Goal: Complete application form

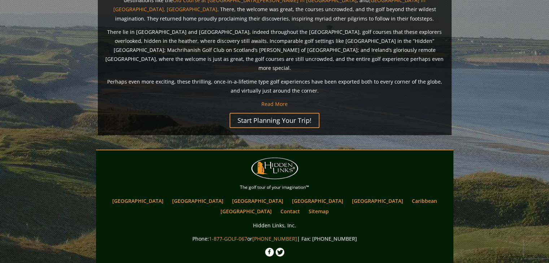
scroll to position [607, 0]
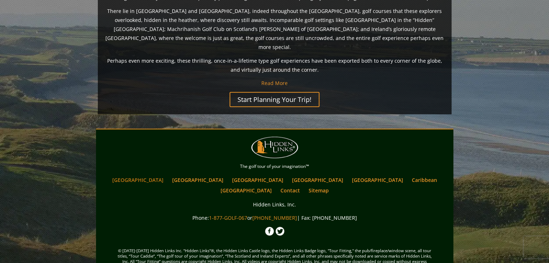
click at [165, 175] on link "[GEOGRAPHIC_DATA]" at bounding box center [138, 180] width 58 height 10
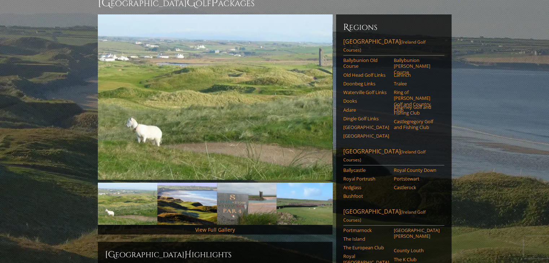
scroll to position [108, 0]
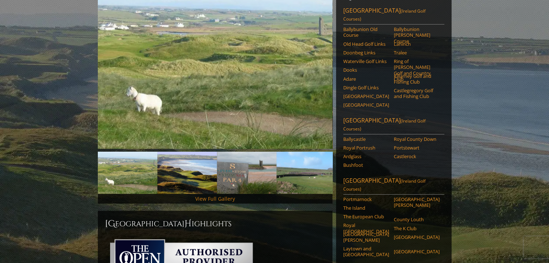
click at [207, 195] on link "View Full Gallery" at bounding box center [215, 198] width 40 height 7
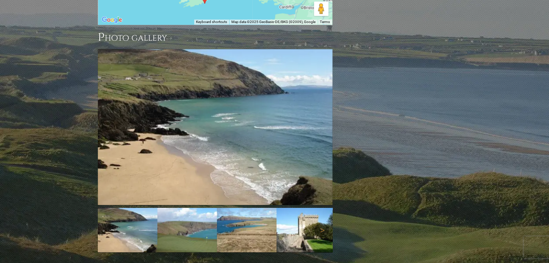
scroll to position [783, 0]
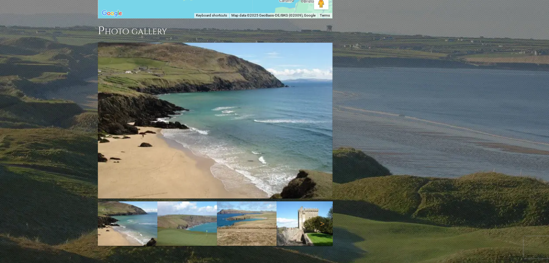
click at [189, 202] on img at bounding box center [187, 224] width 60 height 44
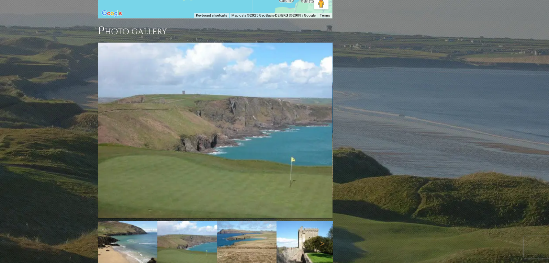
click at [241, 221] on img at bounding box center [247, 243] width 60 height 44
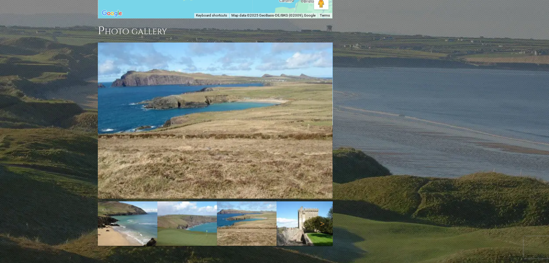
click at [305, 202] on img at bounding box center [306, 224] width 60 height 44
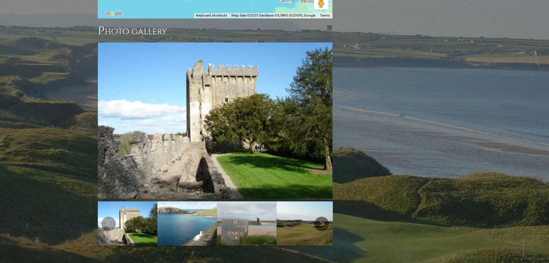
click at [318, 217] on link "Next" at bounding box center [321, 224] width 14 height 14
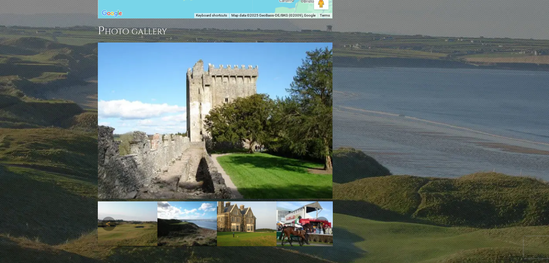
drag, startPoint x: 253, startPoint y: 182, endPoint x: 257, endPoint y: 183, distance: 4.5
click at [253, 202] on img at bounding box center [247, 224] width 60 height 45
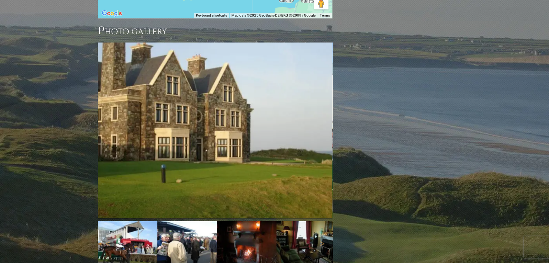
click at [195, 221] on img at bounding box center [187, 243] width 60 height 45
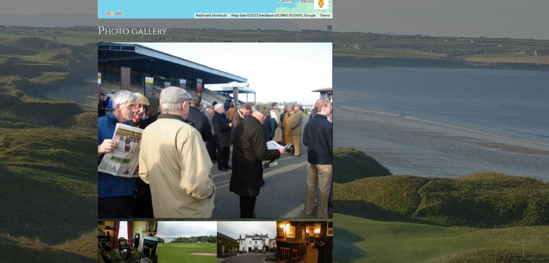
click at [180, 221] on img at bounding box center [187, 243] width 60 height 44
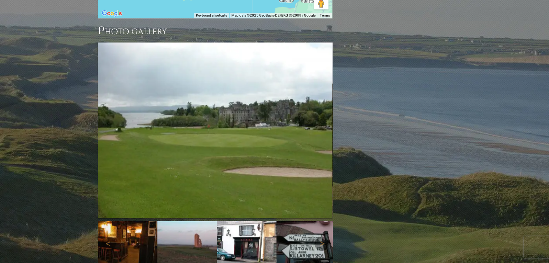
click at [180, 221] on img at bounding box center [187, 243] width 60 height 44
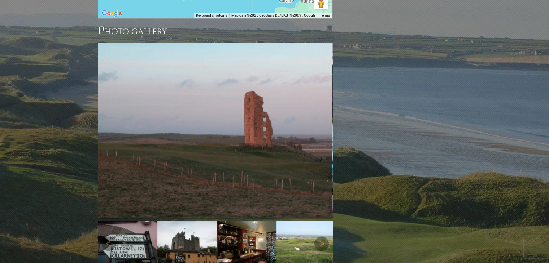
click at [132, 221] on img at bounding box center [128, 243] width 60 height 44
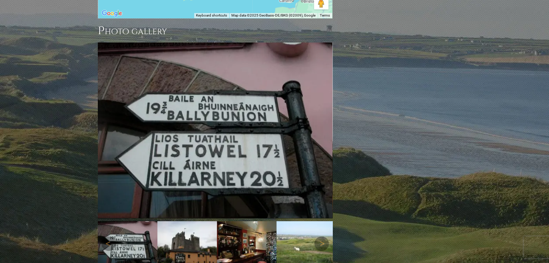
click at [179, 221] on img at bounding box center [187, 243] width 60 height 44
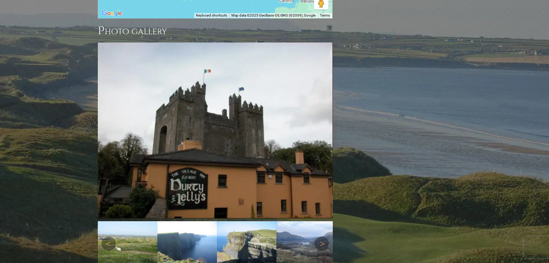
click at [142, 221] on img at bounding box center [128, 243] width 60 height 44
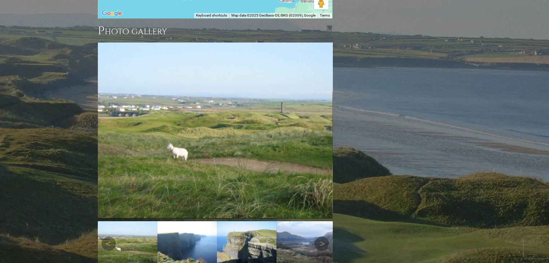
click at [168, 221] on img at bounding box center [187, 243] width 60 height 44
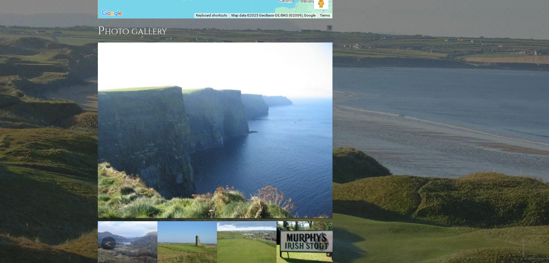
click at [179, 221] on img at bounding box center [187, 243] width 60 height 45
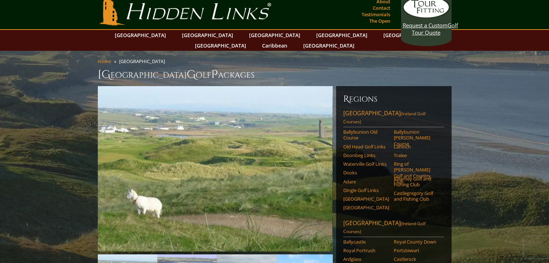
scroll to position [0, 0]
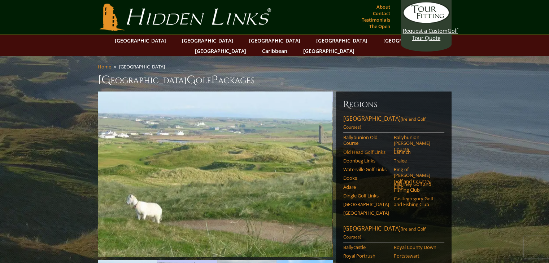
click at [359, 149] on link "Old Head Golf Links" at bounding box center [366, 152] width 46 height 6
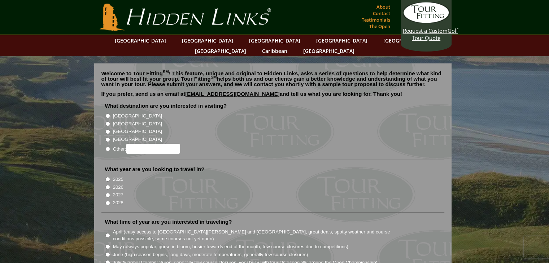
click at [107, 114] on input "[GEOGRAPHIC_DATA]" at bounding box center [107, 116] width 5 height 5
radio input "true"
click at [106, 122] on input "[GEOGRAPHIC_DATA]" at bounding box center [107, 124] width 5 height 5
radio input "true"
click at [107, 114] on input "[GEOGRAPHIC_DATA]" at bounding box center [107, 116] width 5 height 5
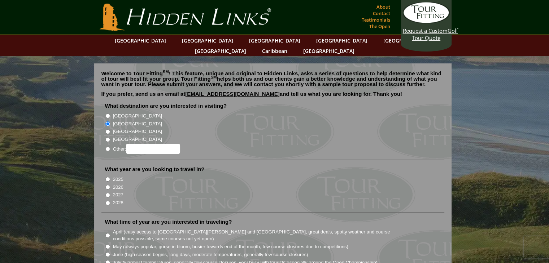
radio input "true"
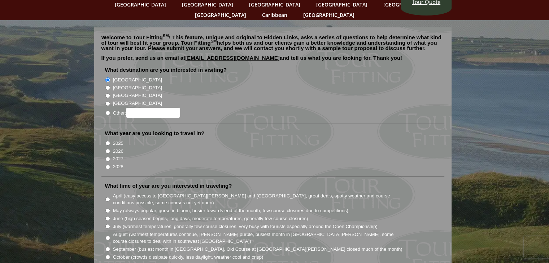
click at [108, 149] on input "2026" at bounding box center [107, 151] width 5 height 5
radio input "true"
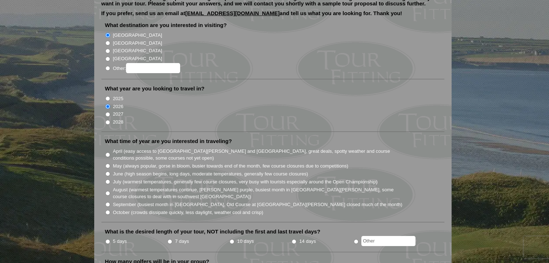
scroll to position [108, 0]
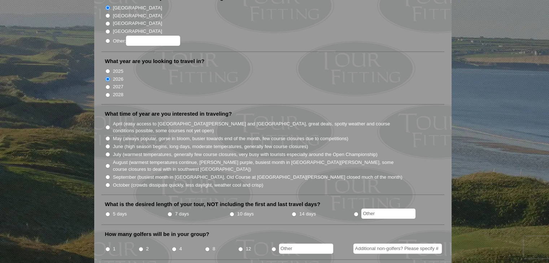
click at [108, 144] on input "June (high season begins, long days, moderate temperatures, generally few cours…" at bounding box center [107, 146] width 5 height 5
radio input "true"
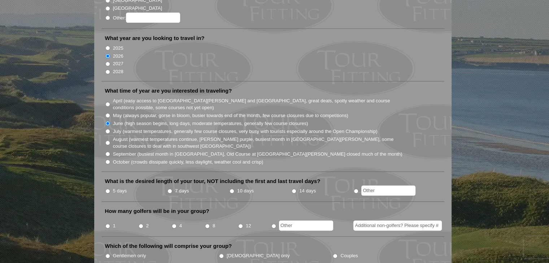
scroll to position [144, 0]
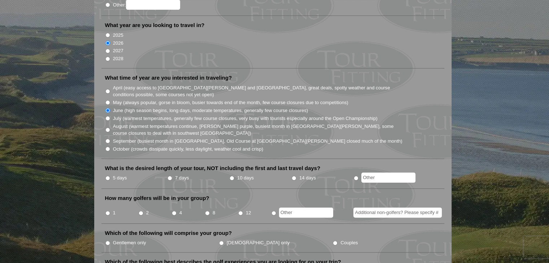
click at [168, 176] on input "7 days" at bounding box center [169, 178] width 5 height 5
radio input "true"
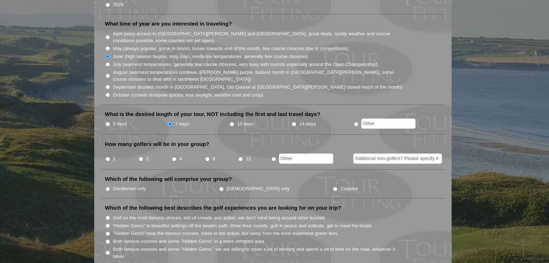
scroll to position [216, 0]
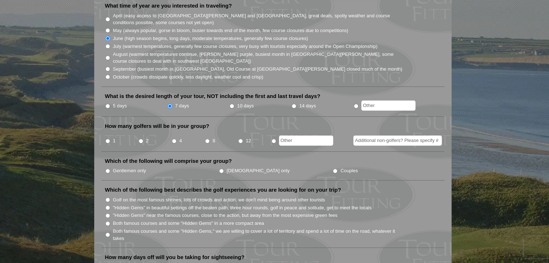
click at [272, 139] on input "radio" at bounding box center [273, 141] width 5 height 5
radio input "true"
click at [285, 136] on input "text" at bounding box center [306, 141] width 54 height 10
click at [333, 169] on input "Couples" at bounding box center [335, 171] width 5 height 5
radio input "true"
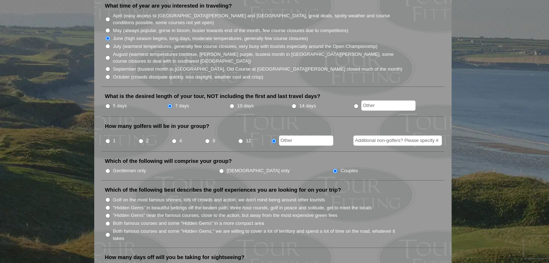
click at [173, 139] on input "4" at bounding box center [174, 141] width 5 height 5
radio input "true"
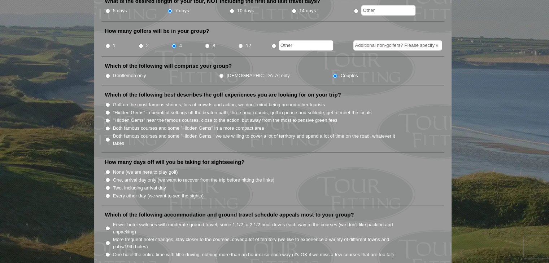
scroll to position [325, 0]
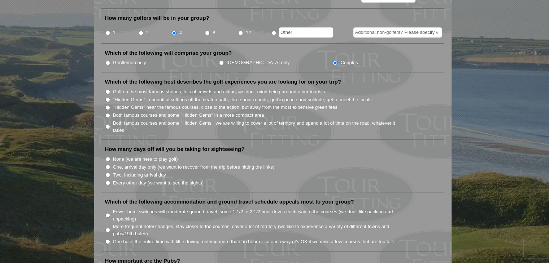
click at [107, 113] on input "Both famous courses and some "Hidden Gems" in a more compact area" at bounding box center [107, 115] width 5 height 5
radio input "true"
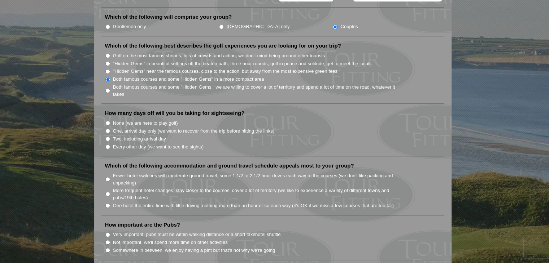
click at [108, 145] on input "Every other day (we want to see the sights)" at bounding box center [107, 147] width 5 height 5
radio input "true"
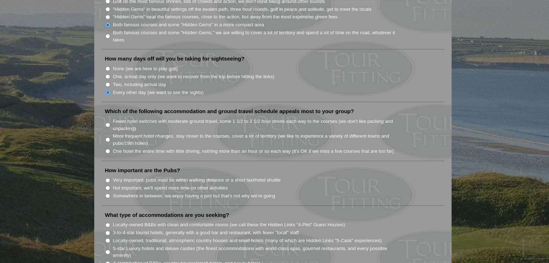
scroll to position [433, 0]
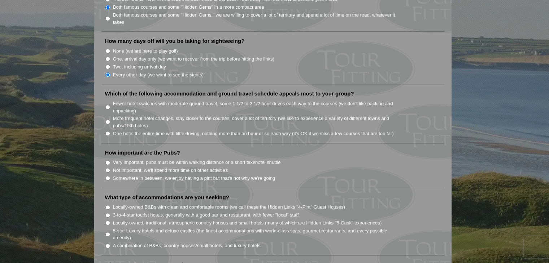
click at [107, 131] on input "One hotel the entire time with little driving, nothing more than an hour or so …" at bounding box center [107, 133] width 5 height 5
radio input "true"
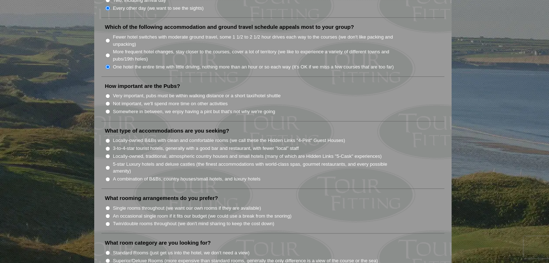
scroll to position [505, 0]
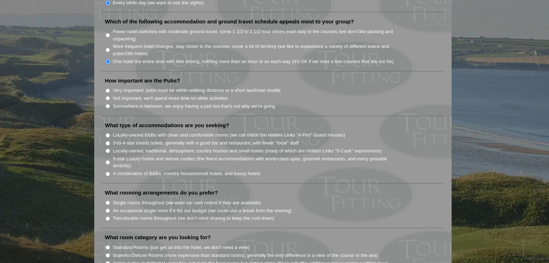
click at [106, 104] on input "Somewhere in between, we enjoy having a pint but that's not why we're going" at bounding box center [107, 106] width 5 height 5
radio input "true"
click at [107, 172] on input "A combination of B&Bs, country houses/small hotels, and luxury hotels" at bounding box center [107, 174] width 5 height 5
radio input "true"
click at [107, 149] on input "Locally-owned, traditional, atmospheric country houses and small hotels (many o…" at bounding box center [107, 151] width 5 height 5
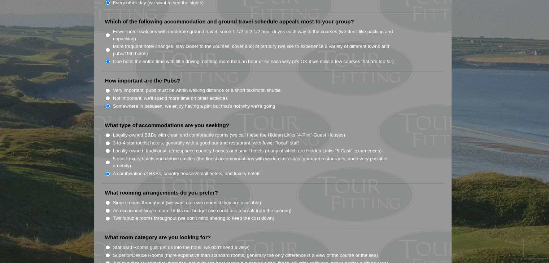
radio input "true"
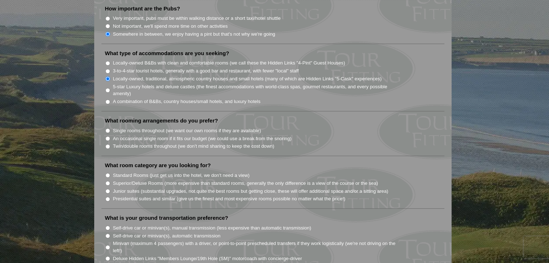
scroll to position [613, 0]
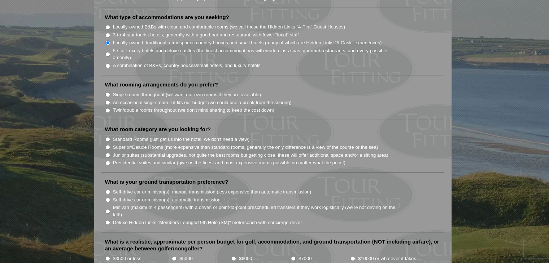
click at [106, 100] on input "An occasional single room if it fits our budget (we could use a break from the …" at bounding box center [107, 102] width 5 height 5
radio input "true"
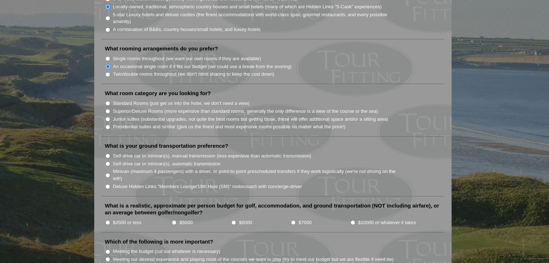
click at [106, 101] on input "Standard Rooms (just get us into the hotel, we don't need a view)" at bounding box center [107, 103] width 5 height 5
radio input "true"
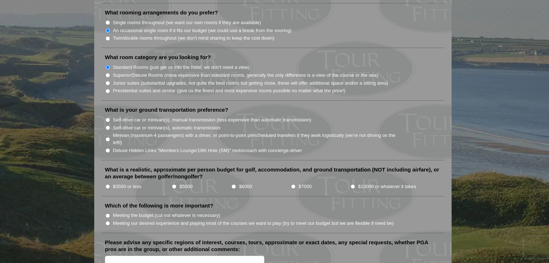
click at [106, 126] on input "Self-drive car or minivan(s), automatic transmission" at bounding box center [107, 128] width 5 height 5
radio input "true"
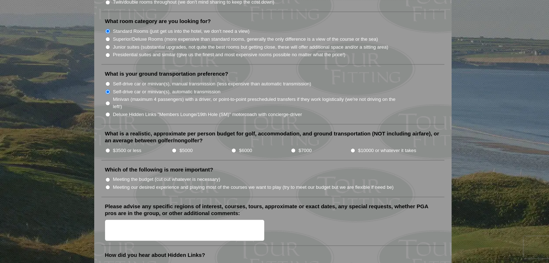
click at [232, 148] on input "$6000" at bounding box center [233, 150] width 5 height 5
radio input "true"
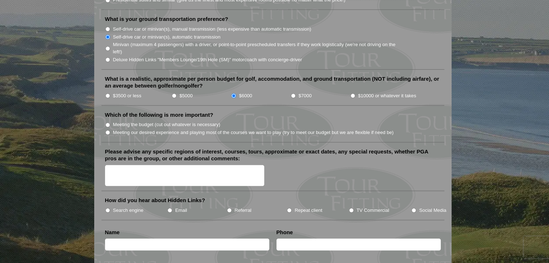
scroll to position [793, 0]
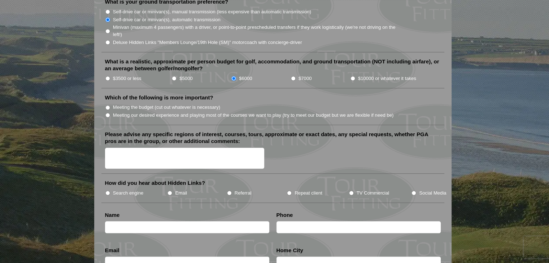
click at [108, 113] on input "Meeting our desired experience and playing most of the courses we want to play …" at bounding box center [107, 115] width 5 height 5
radio input "true"
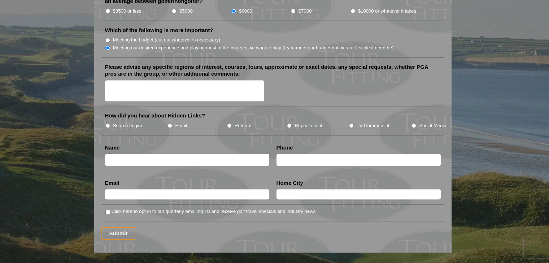
scroll to position [866, 0]
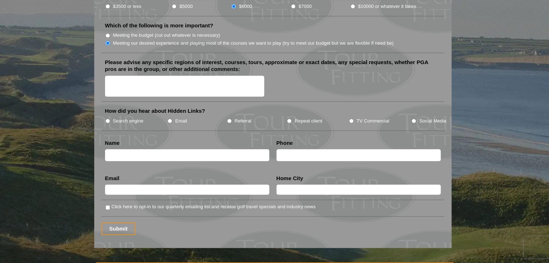
click at [106, 119] on input "Search engine" at bounding box center [107, 121] width 5 height 5
radio input "true"
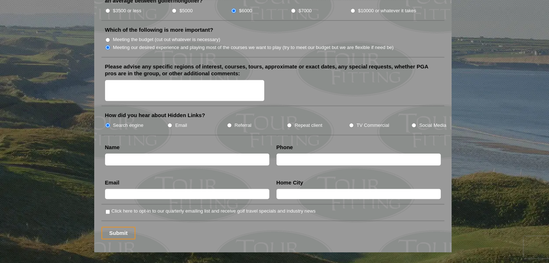
scroll to position [860, 0]
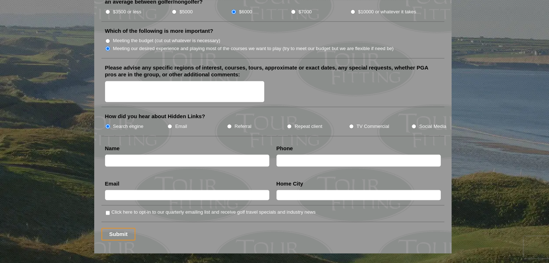
click at [154, 81] on textarea "Please advise any specific regions of interest, courses, tours, approximate or …" at bounding box center [184, 91] width 159 height 21
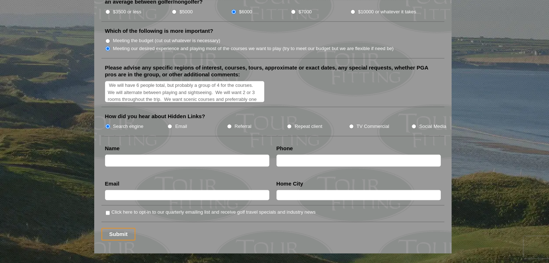
scroll to position [9, 0]
type textarea "We will have 6 people total, but probably a group of 4 for the courses. We will…"
click at [177, 155] on input "text" at bounding box center [187, 161] width 164 height 12
type input "Michelle Harter"
type input "3084409879"
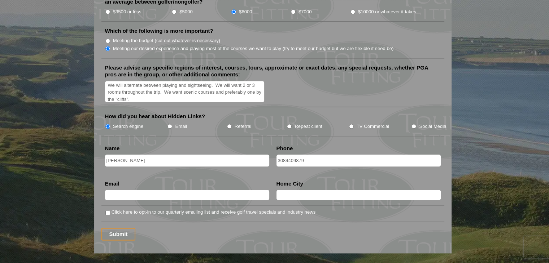
type input "michelle.harter@cashwa.com"
type input "Kearney"
click at [109, 211] on input "Click here to opt-in to our quarterly emailing list and receive golf travel spe…" at bounding box center [107, 213] width 5 height 5
checkbox input "true"
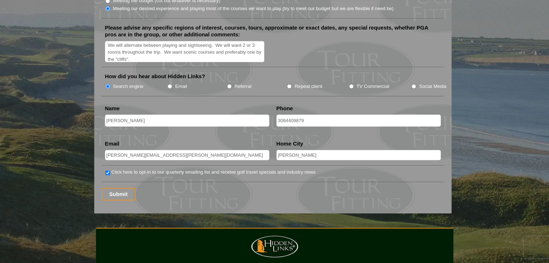
scroll to position [902, 0]
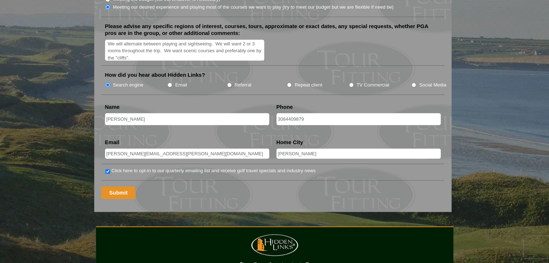
click at [120, 186] on input "Submit" at bounding box center [118, 192] width 34 height 13
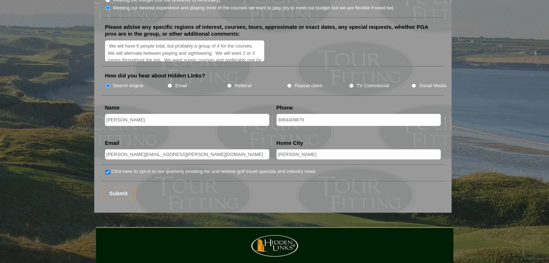
scroll to position [938, 0]
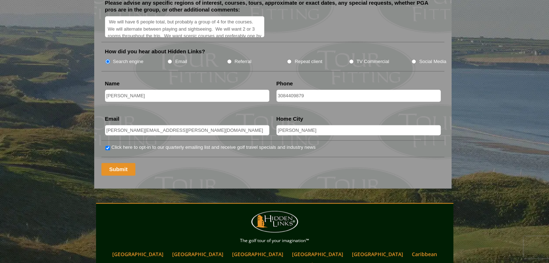
click at [117, 163] on input "Submit" at bounding box center [118, 169] width 34 height 13
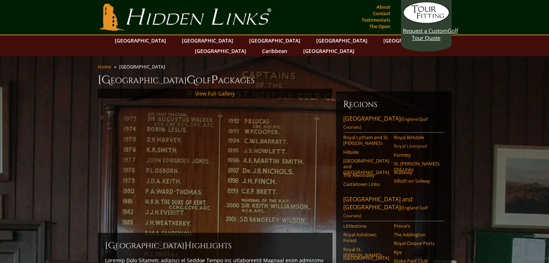
click at [415, 143] on link "Royal Liverpool" at bounding box center [416, 146] width 46 height 6
